Goal: Navigation & Orientation: Find specific page/section

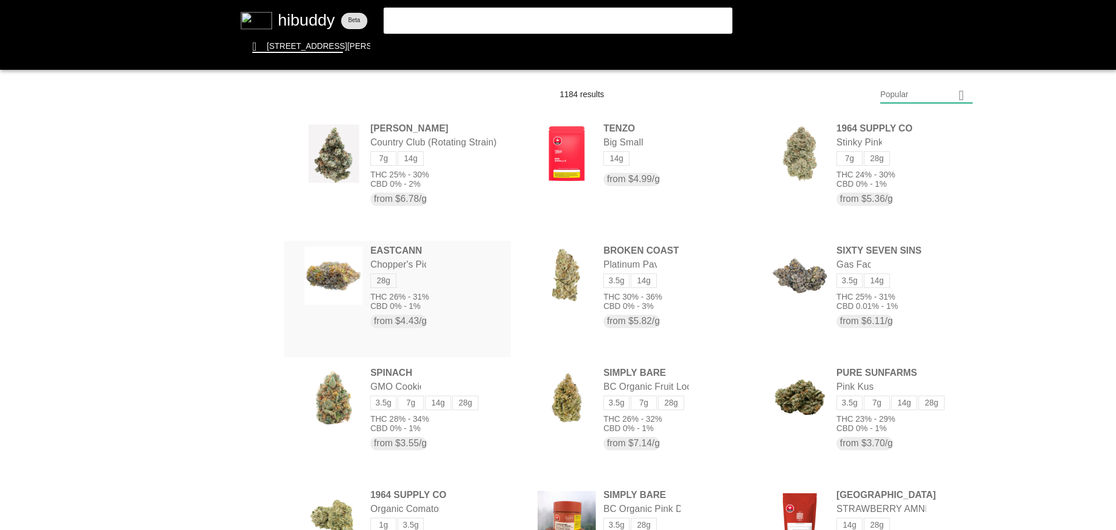
click at [413, 263] on flt-glass-pane at bounding box center [558, 265] width 1116 height 530
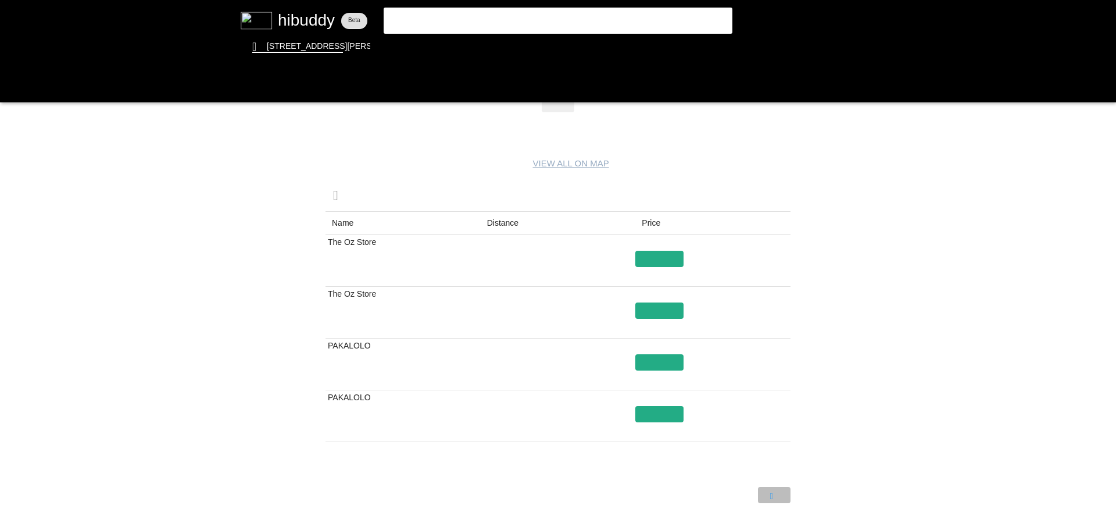
click at [769, 492] on flt-glass-pane at bounding box center [558, 265] width 1116 height 530
click at [767, 491] on flt-glass-pane at bounding box center [558, 265] width 1116 height 530
click at [767, 488] on flt-glass-pane at bounding box center [558, 265] width 1116 height 530
click at [769, 492] on flt-glass-pane at bounding box center [558, 265] width 1116 height 530
click at [667, 412] on flt-glass-pane at bounding box center [558, 265] width 1116 height 530
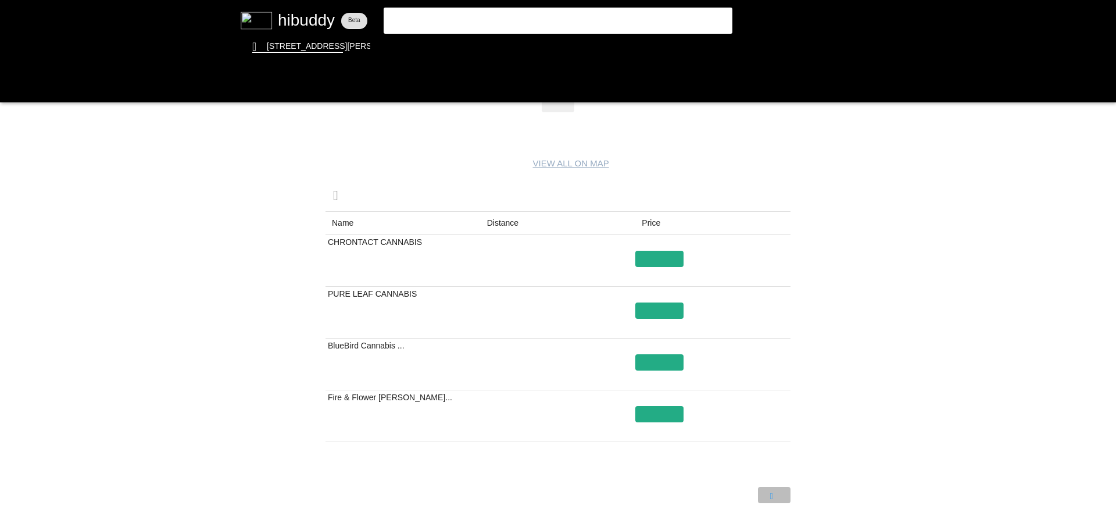
click at [774, 497] on flt-glass-pane at bounding box center [558, 265] width 1116 height 530
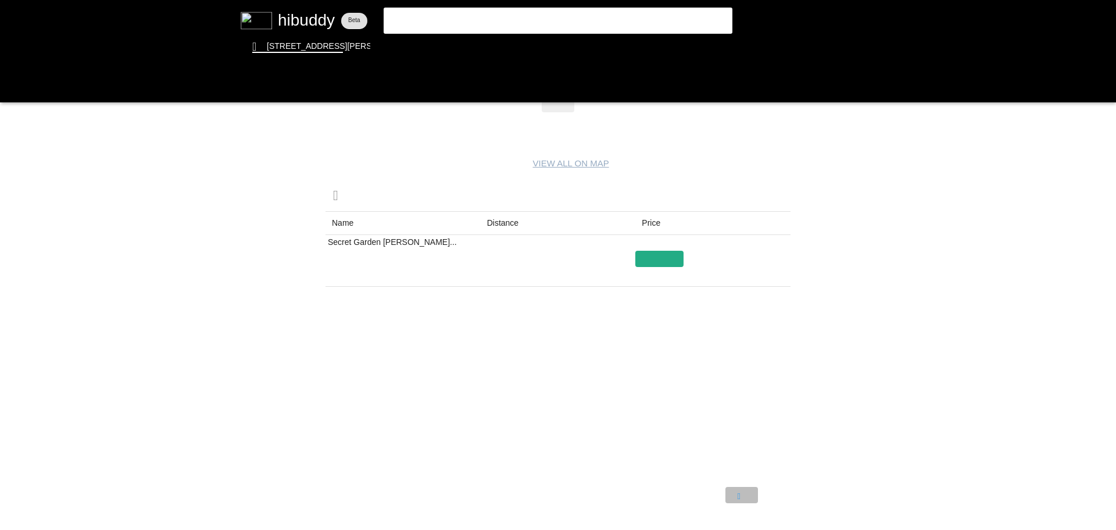
click at [749, 499] on flt-glass-pane at bounding box center [558, 265] width 1116 height 530
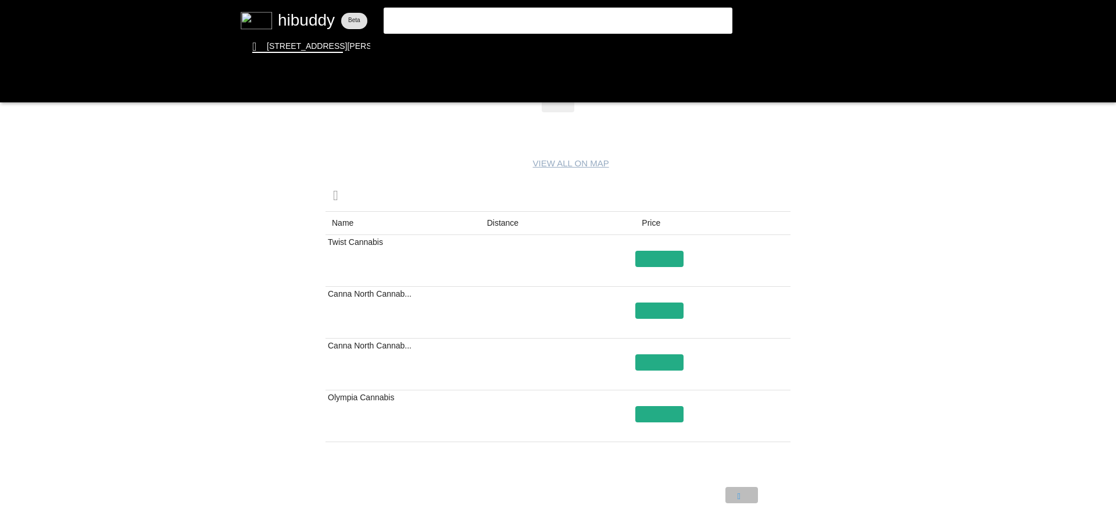
click at [749, 499] on flt-glass-pane at bounding box center [558, 265] width 1116 height 530
click at [764, 497] on flt-glass-pane at bounding box center [558, 265] width 1116 height 530
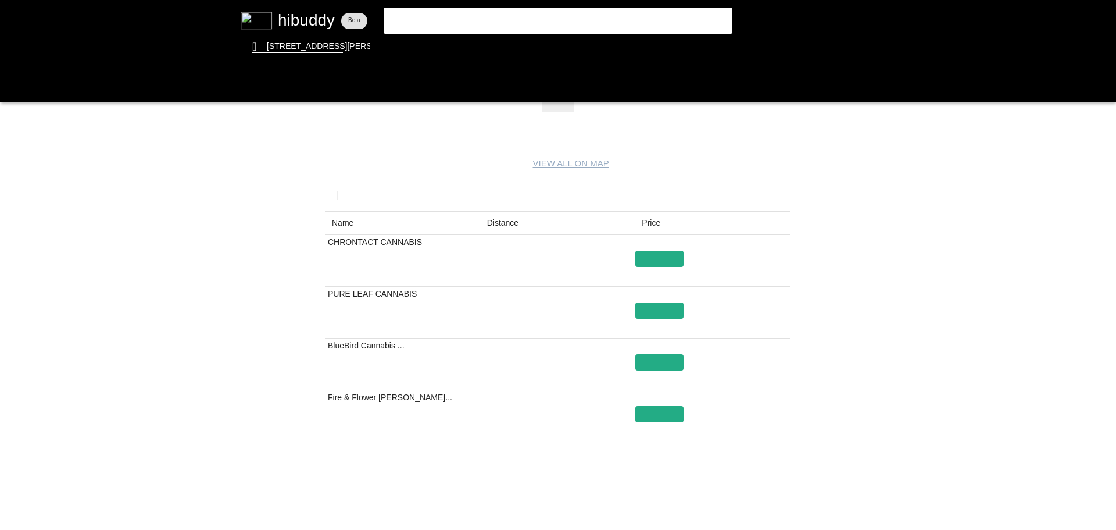
click at [847, 243] on flt-glass-pane at bounding box center [558, 265] width 1116 height 530
